Goal: Ask a question

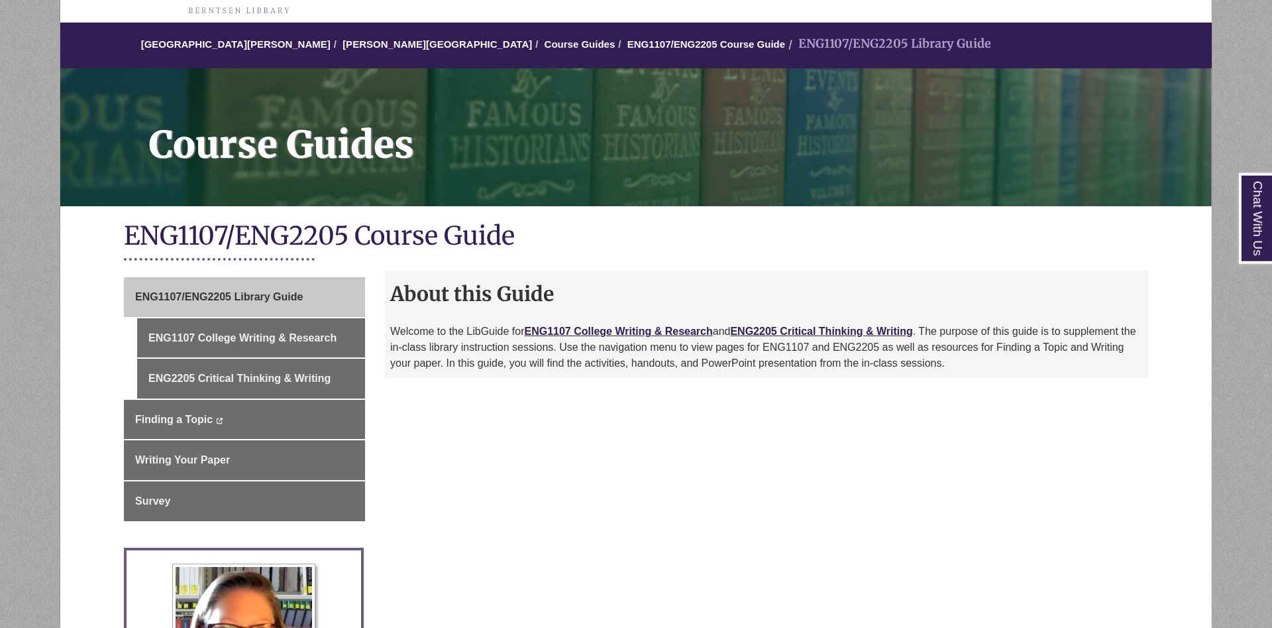
scroll to position [135, 0]
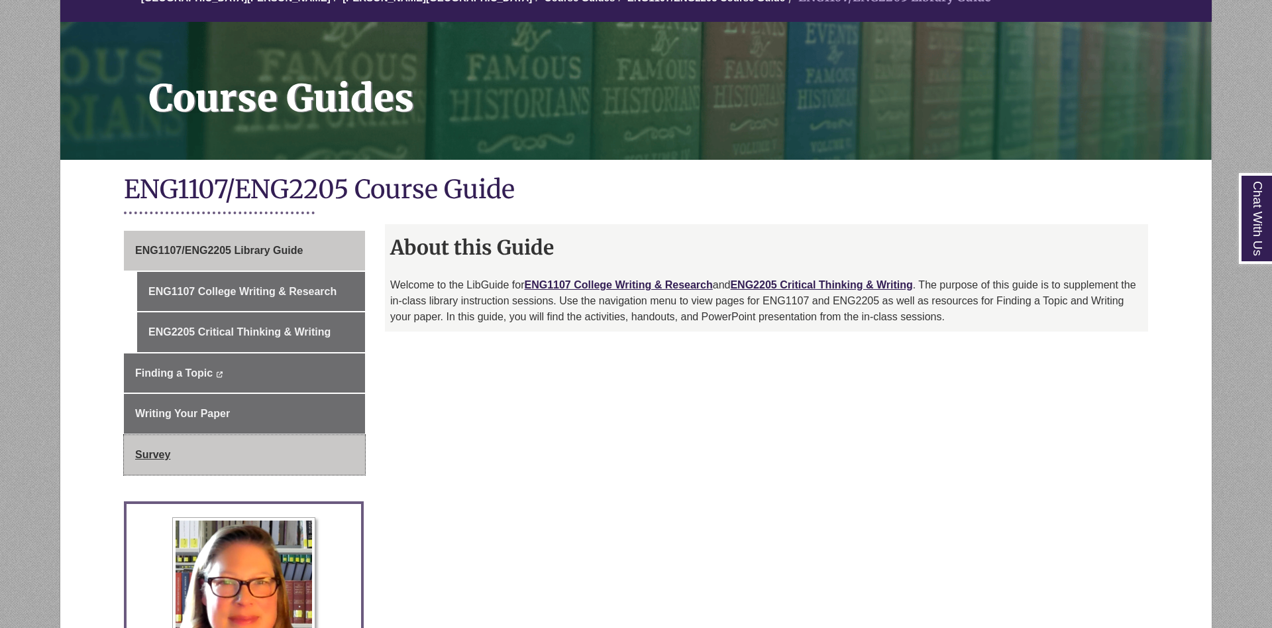
click at [248, 463] on link "Survey" at bounding box center [244, 455] width 241 height 40
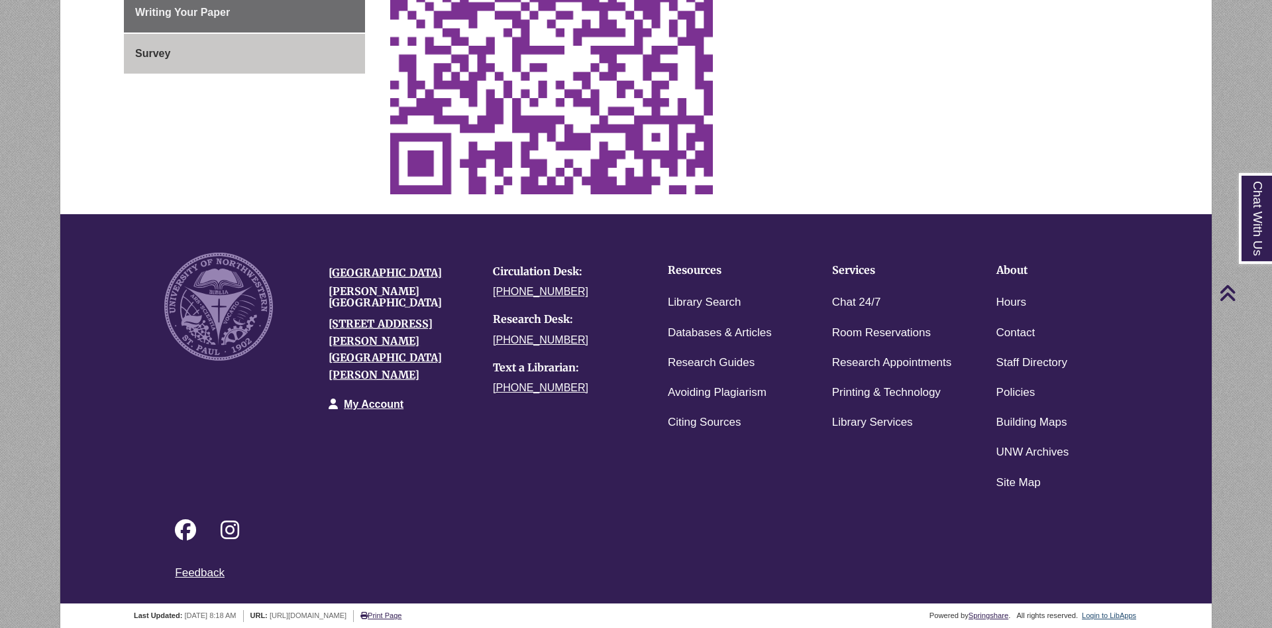
scroll to position [552, 0]
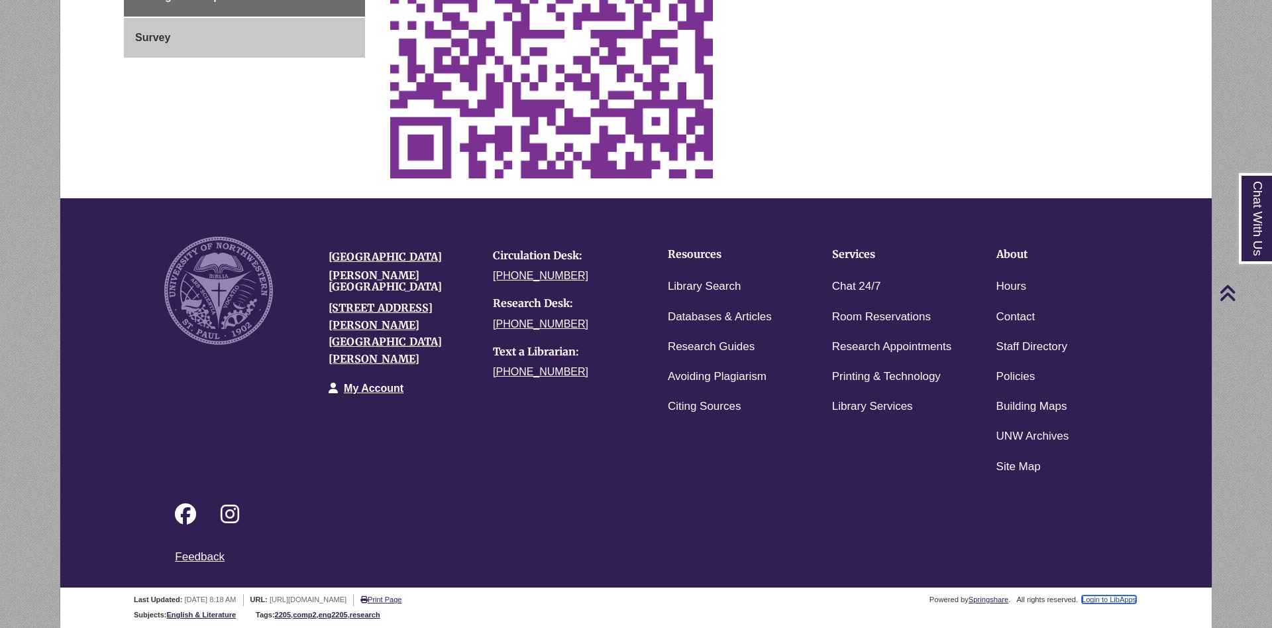
click at [1116, 597] on link "Login to LibApps" at bounding box center [1109, 599] width 54 height 8
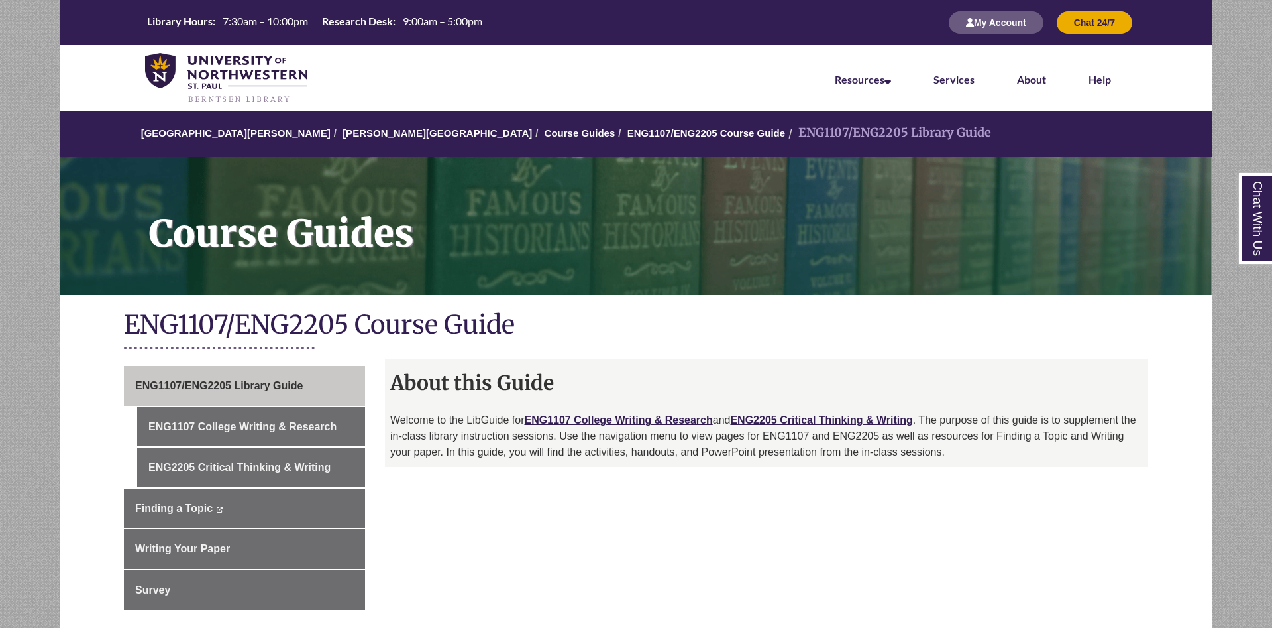
scroll to position [270, 0]
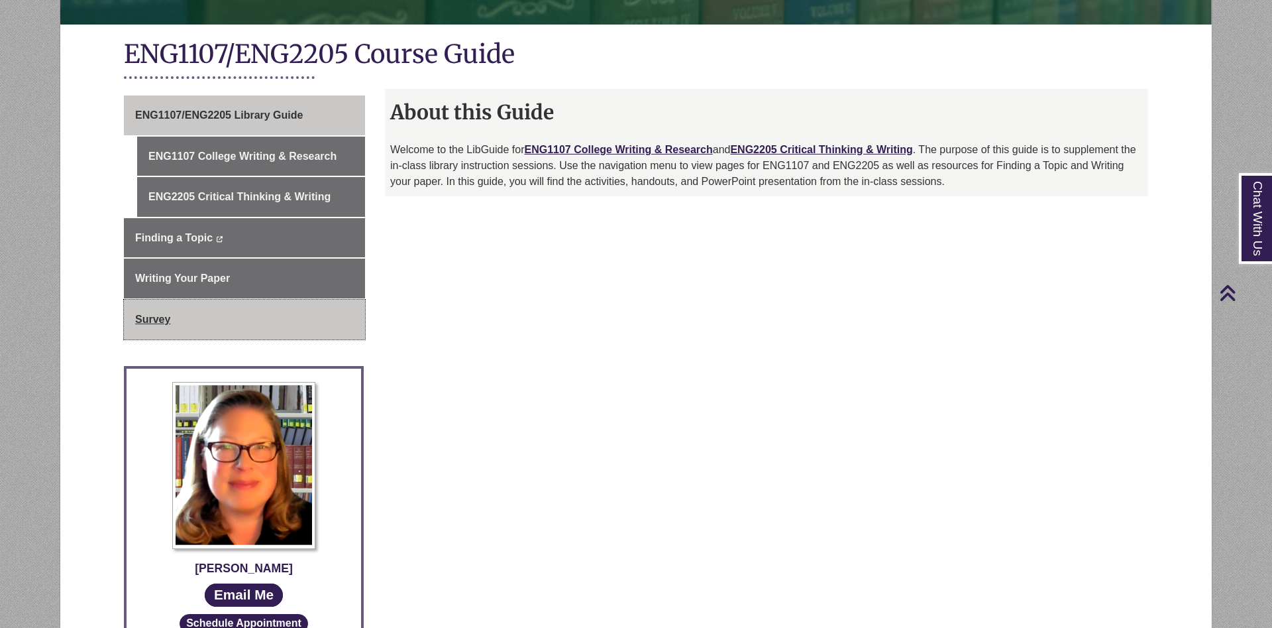
click at [256, 319] on link "Survey" at bounding box center [244, 320] width 241 height 40
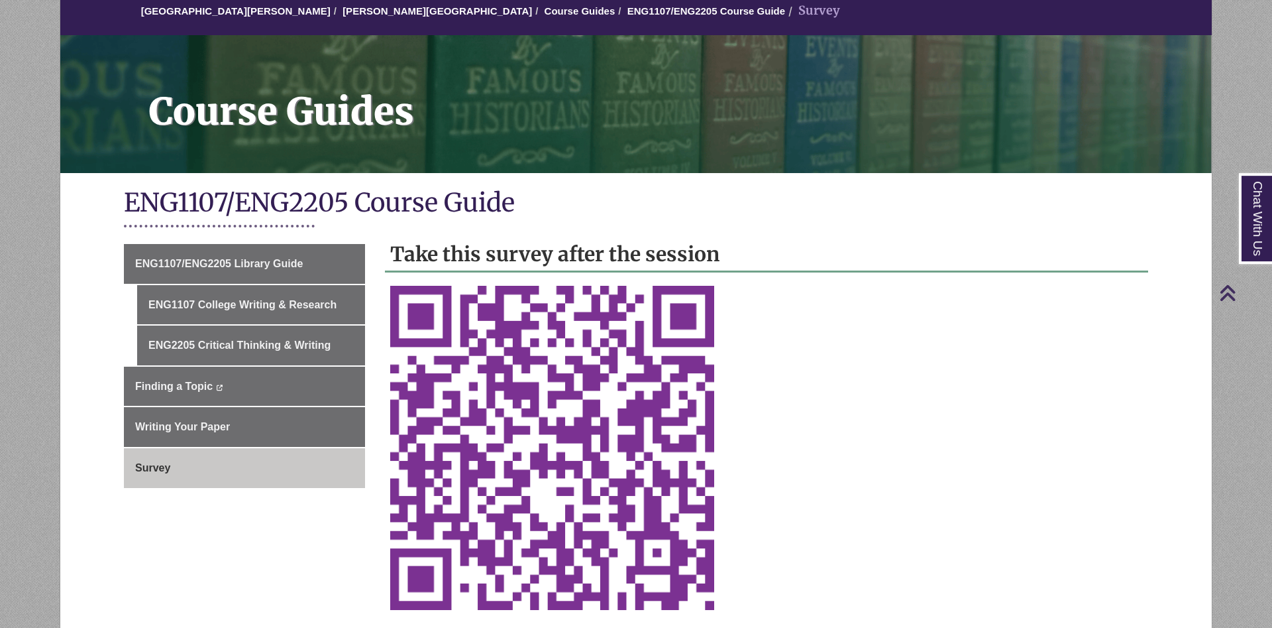
scroll to position [68, 0]
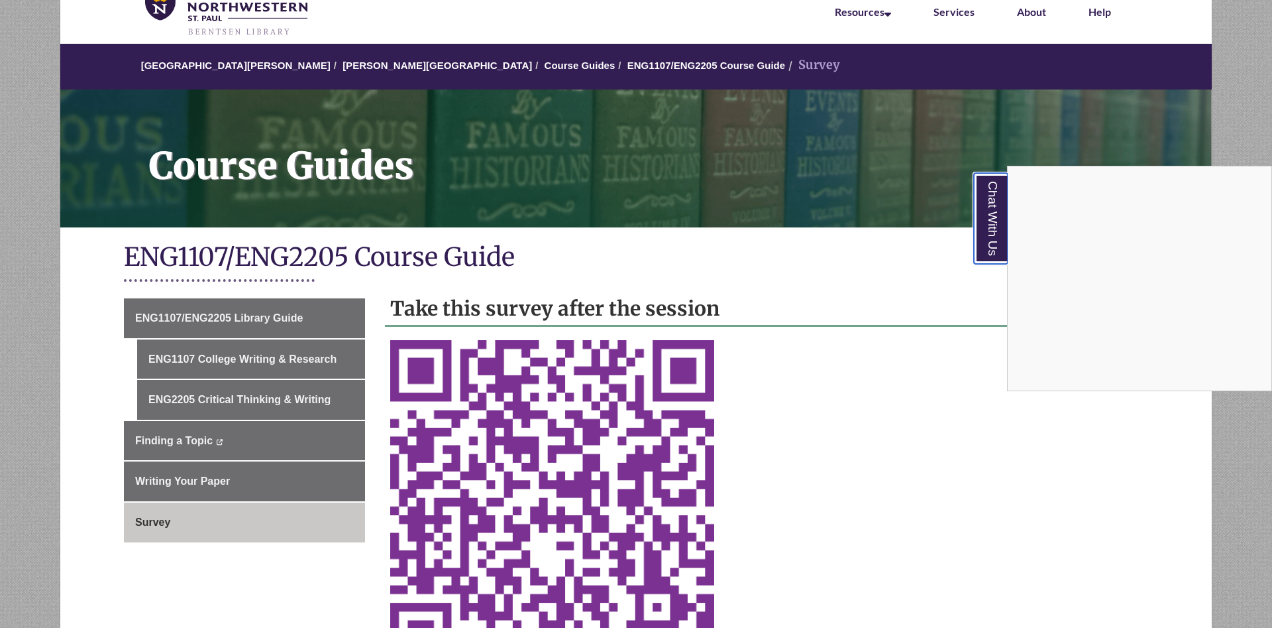
click at [979, 184] on link "Chat With Us" at bounding box center [991, 218] width 34 height 91
